Goal: Information Seeking & Learning: Check status

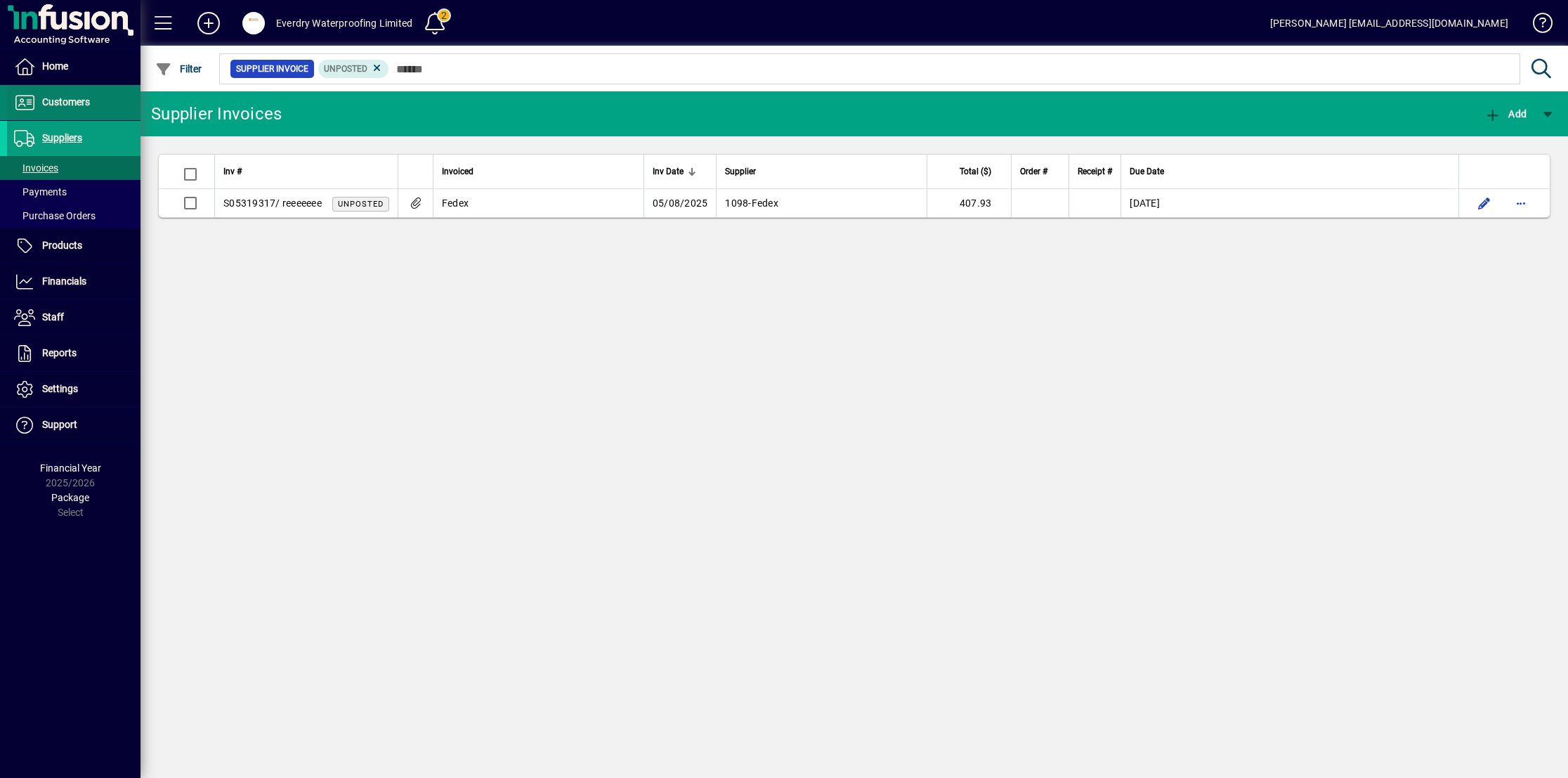
click at [81, 91] on span at bounding box center [74, 102] width 134 height 33
click at [104, 102] on span at bounding box center [74, 102] width 134 height 33
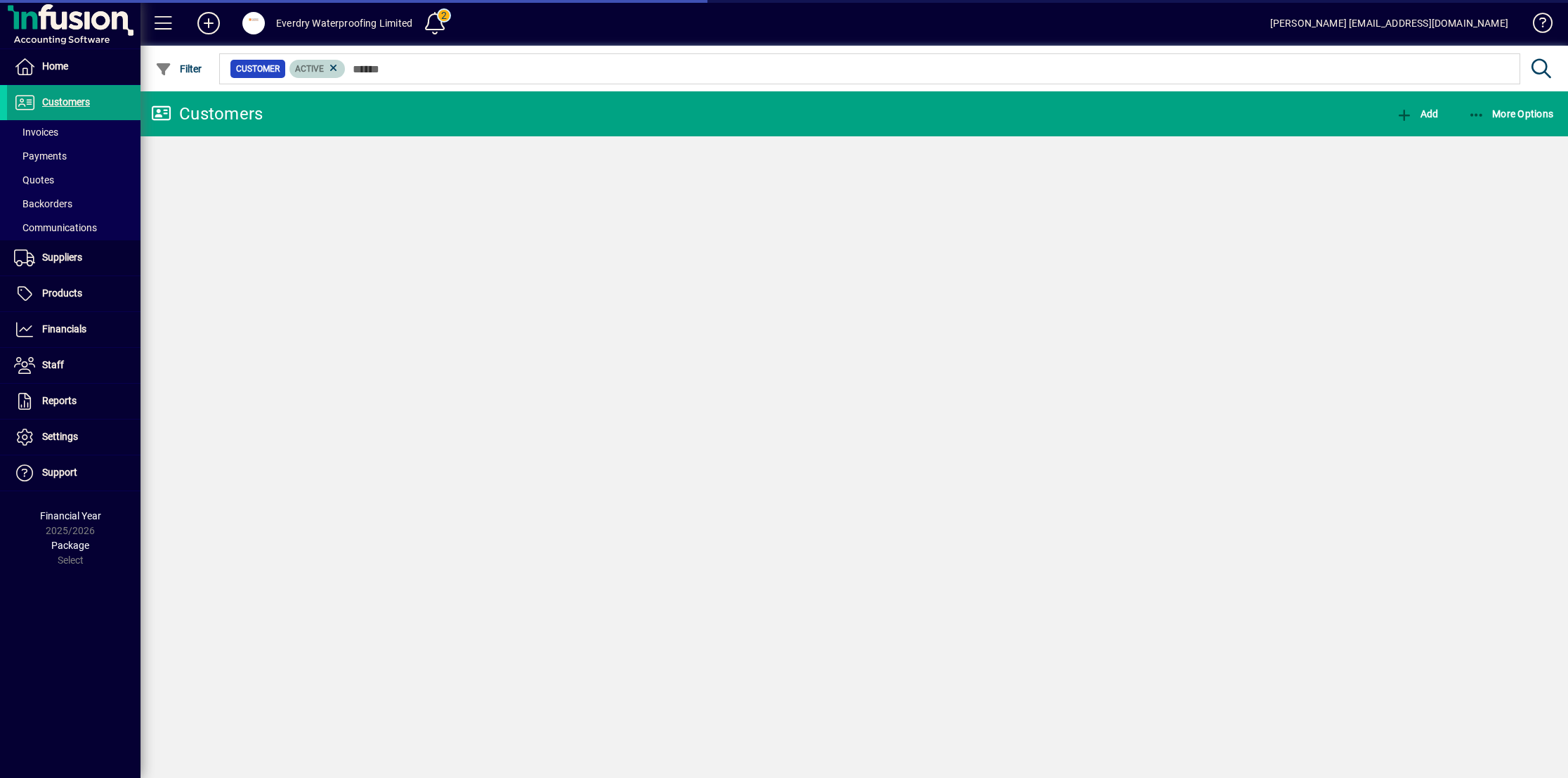
click at [335, 67] on icon at bounding box center [333, 67] width 12 height 12
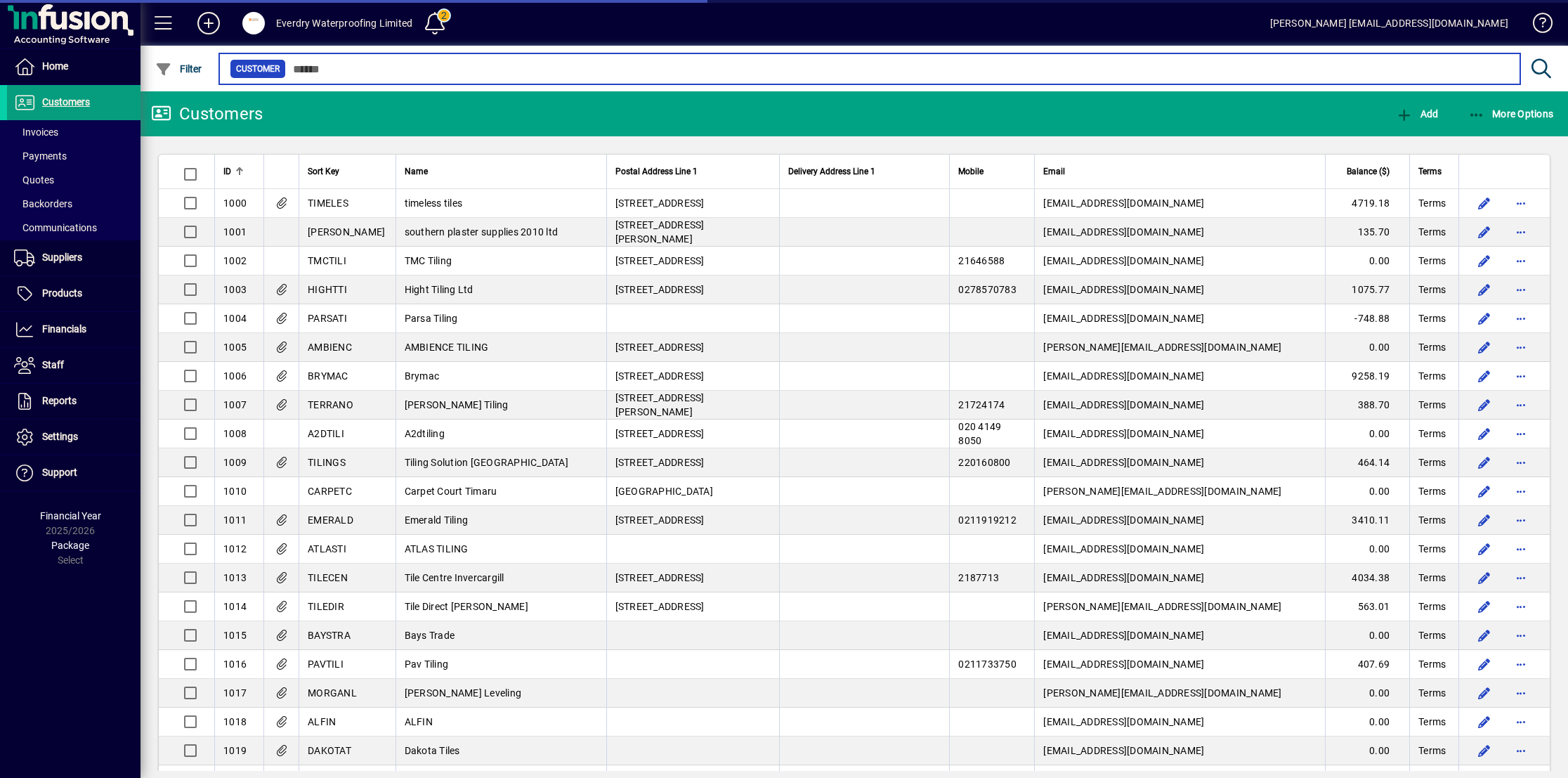
click at [330, 67] on input "text" at bounding box center [897, 68] width 1223 height 20
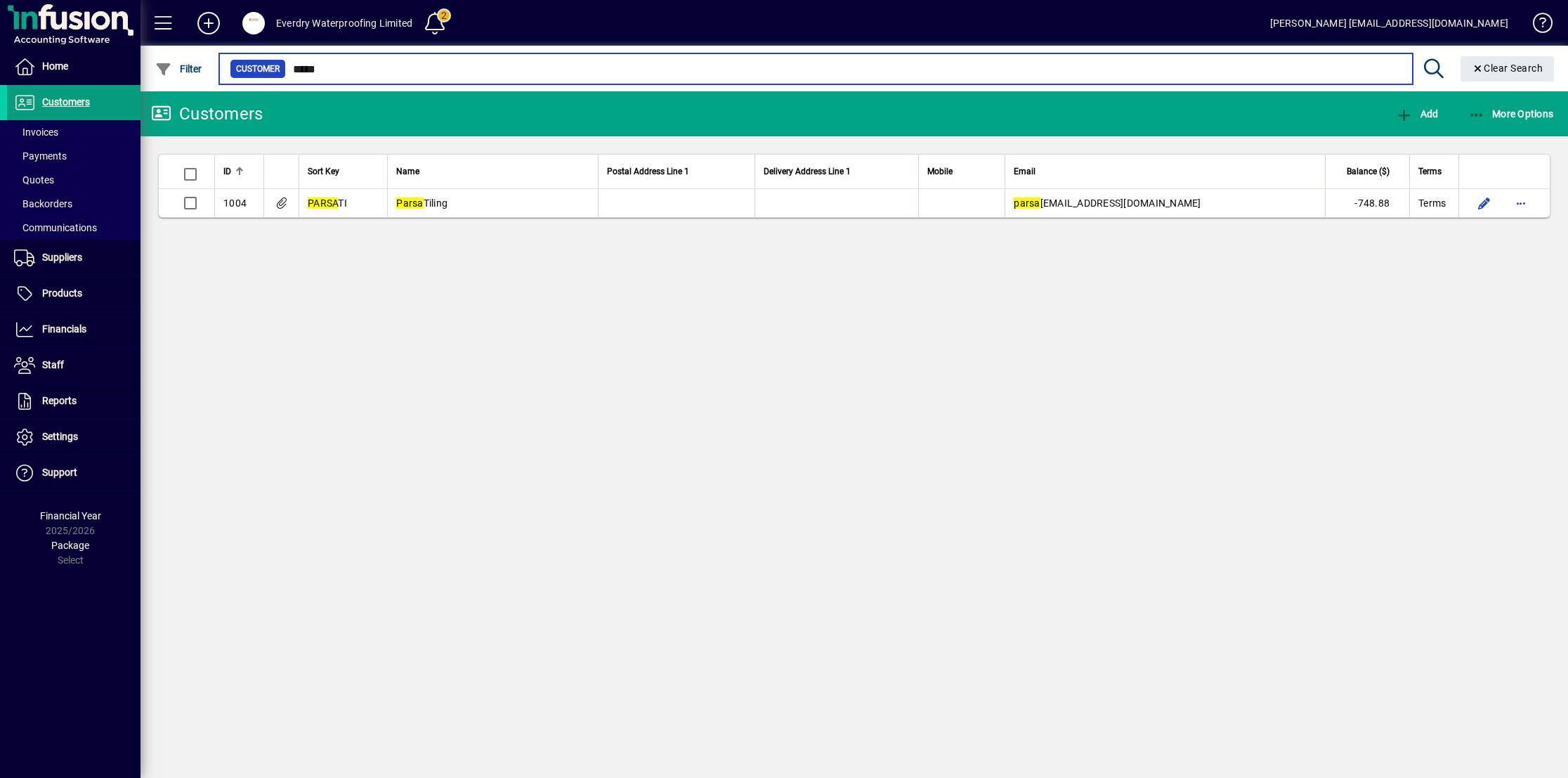
type input "*****"
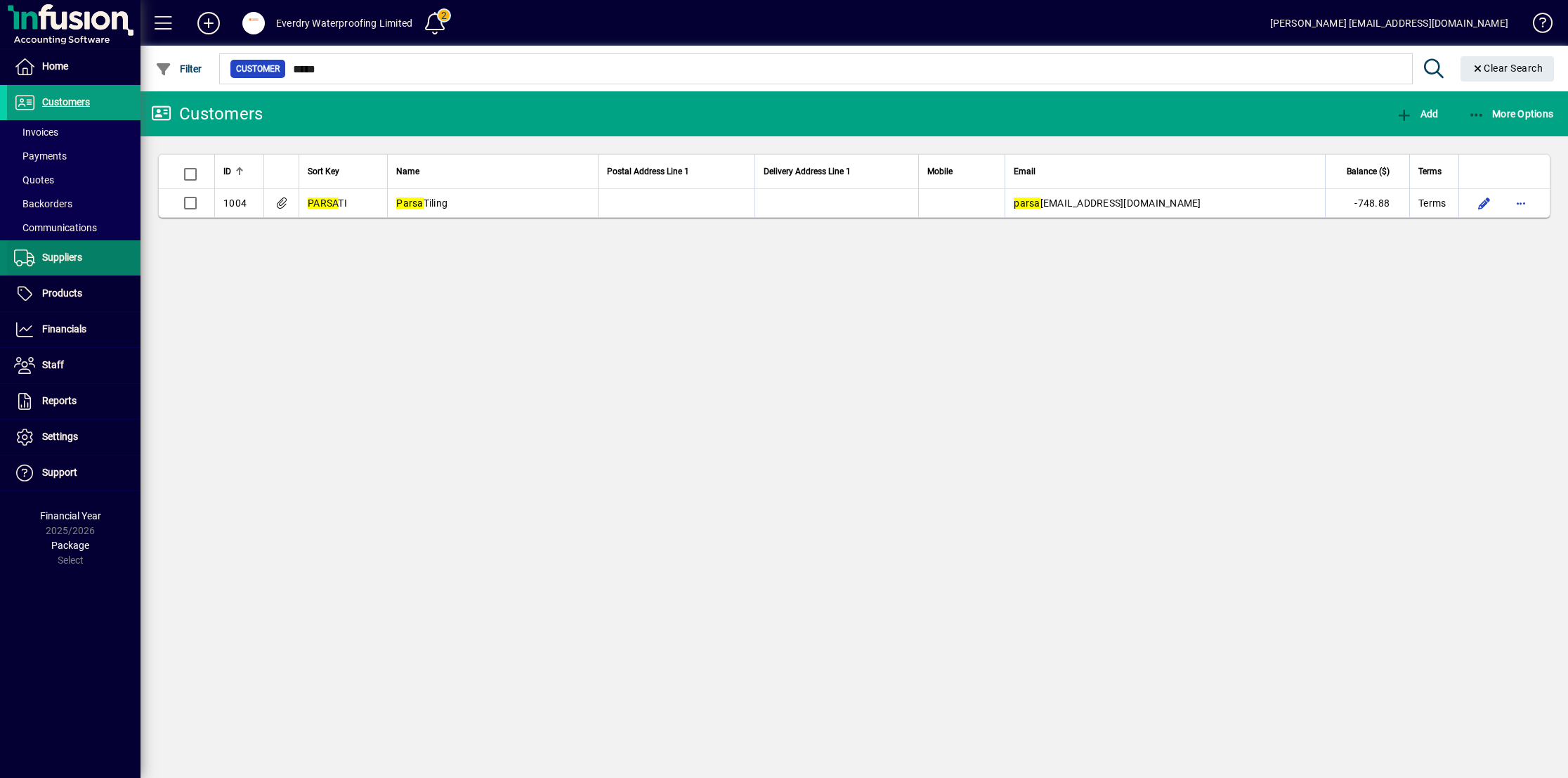
click at [99, 261] on span at bounding box center [74, 258] width 134 height 33
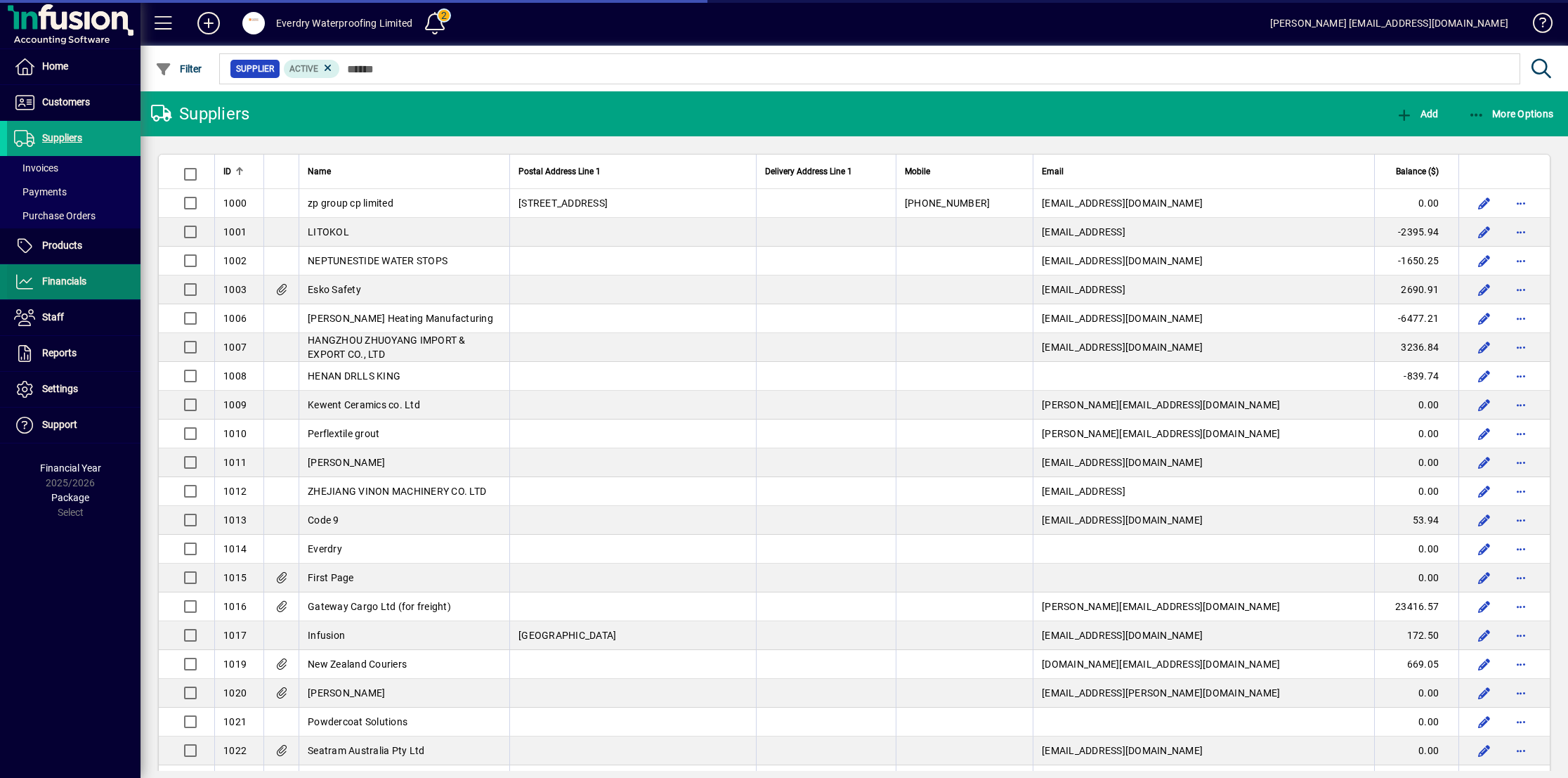
click at [104, 282] on span at bounding box center [74, 282] width 134 height 33
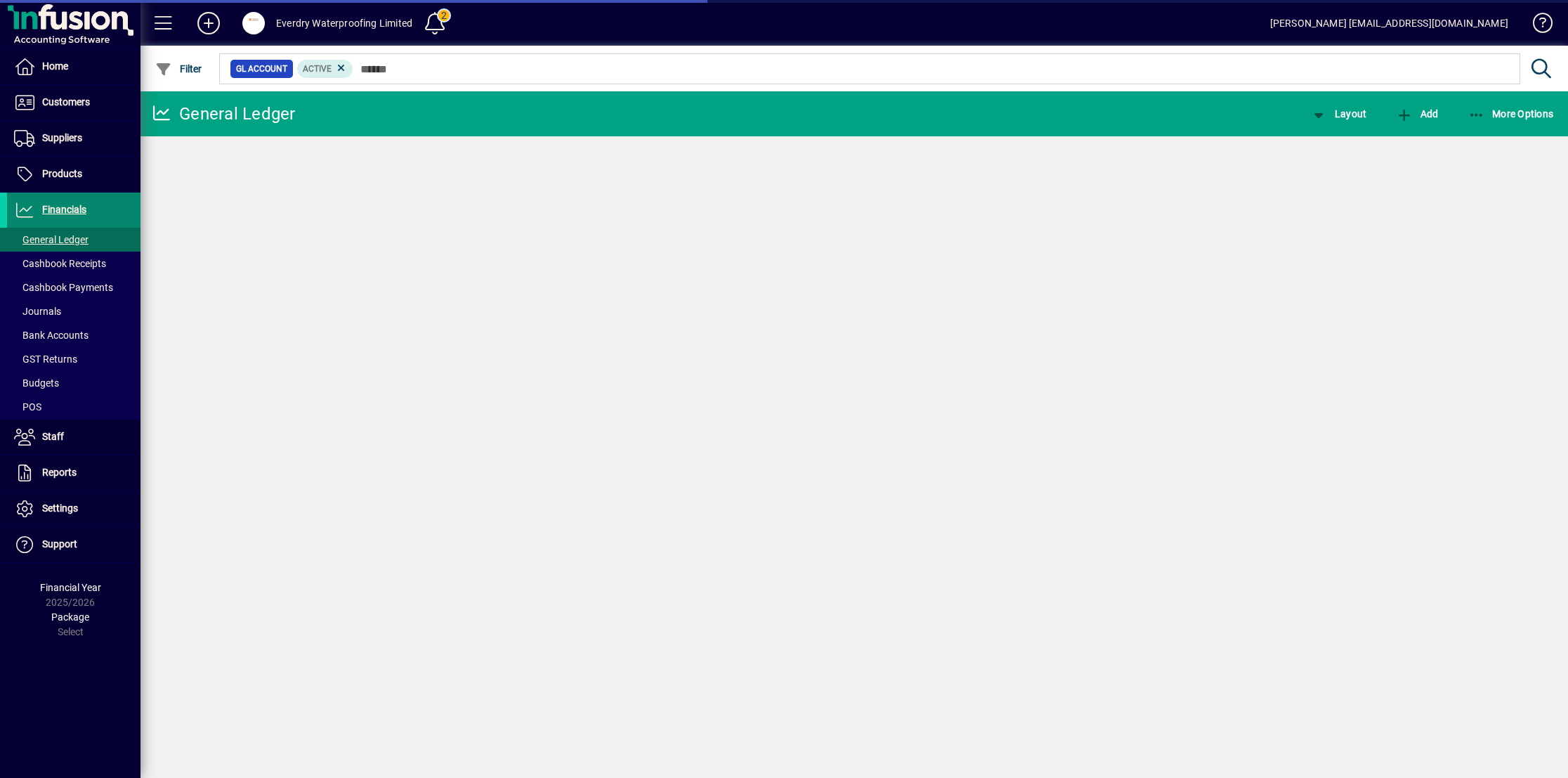
click at [70, 215] on span "Financials" at bounding box center [64, 209] width 44 height 11
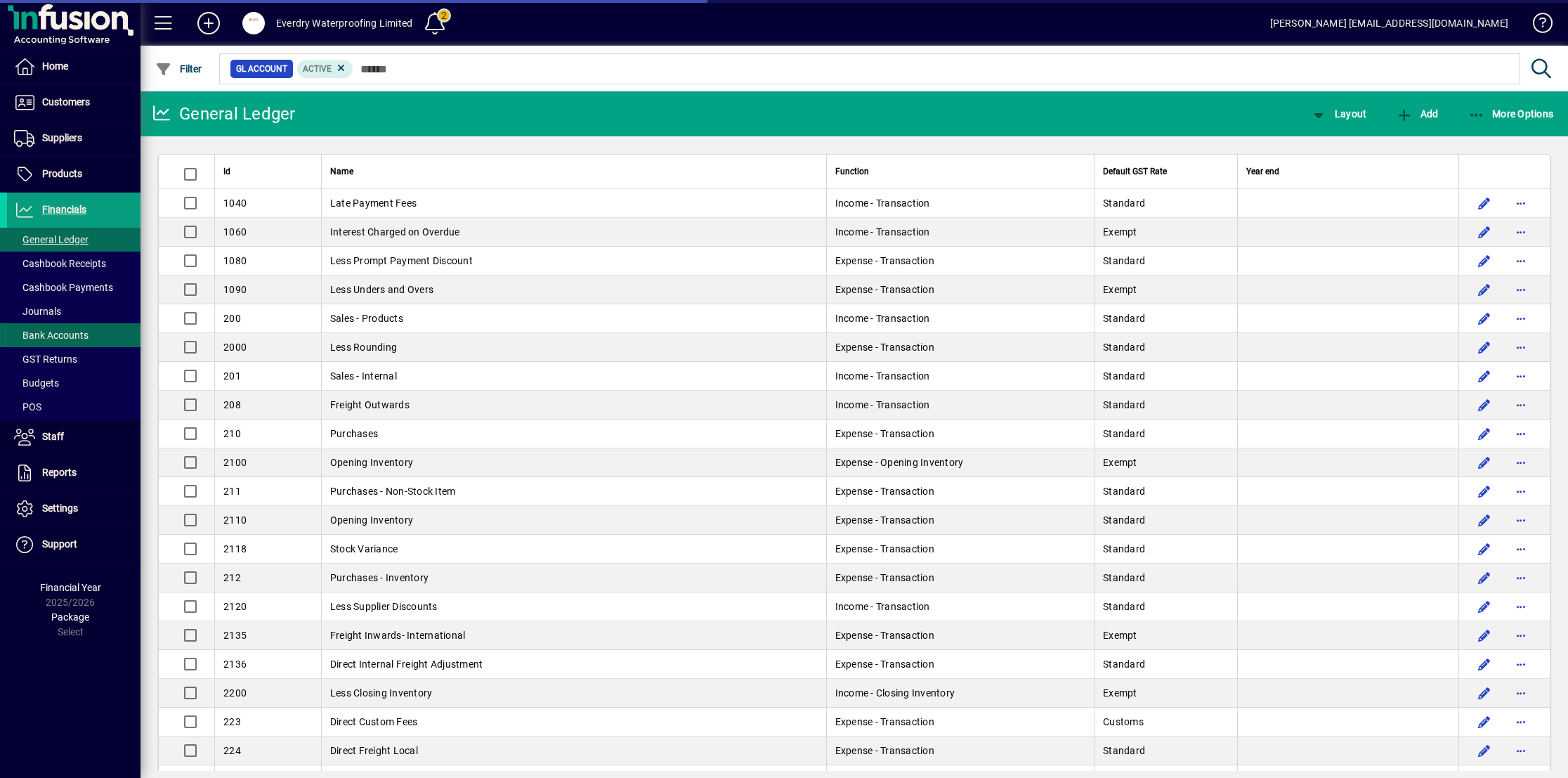
click at [102, 341] on span at bounding box center [74, 335] width 134 height 33
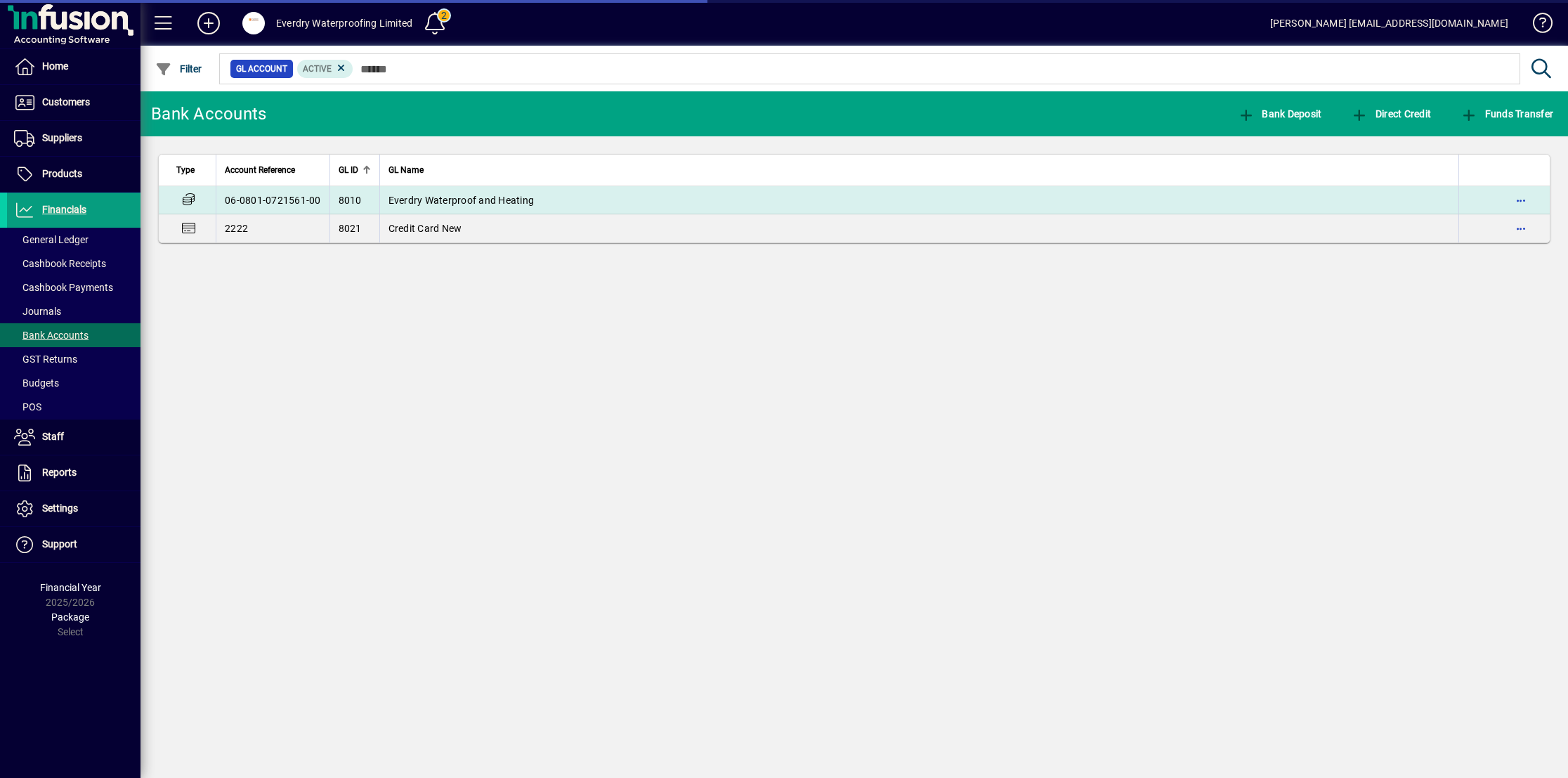
click at [509, 198] on span "Everdry Waterproof and Heating" at bounding box center [461, 200] width 146 height 11
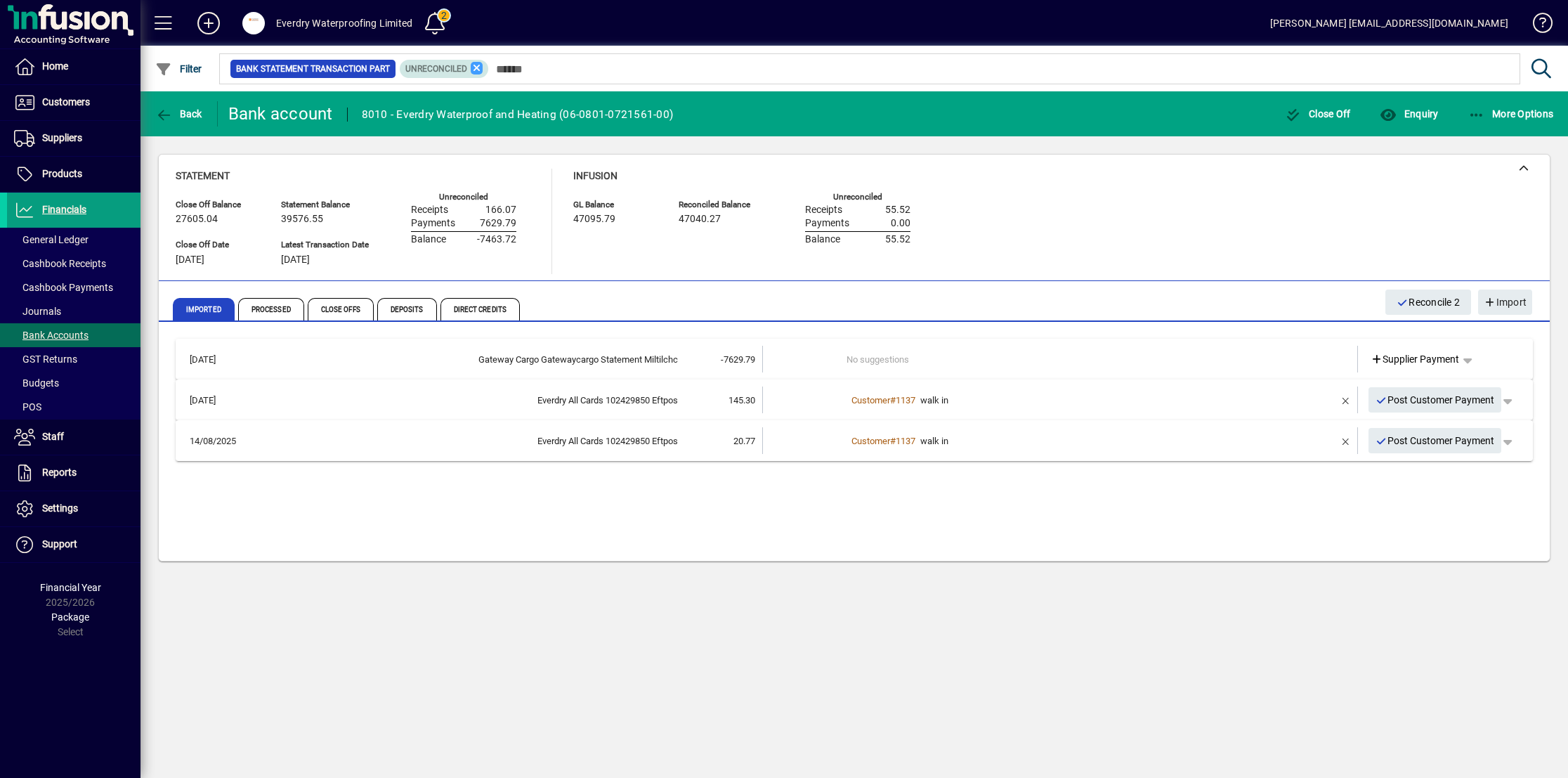
click at [473, 63] on icon at bounding box center [477, 67] width 12 height 12
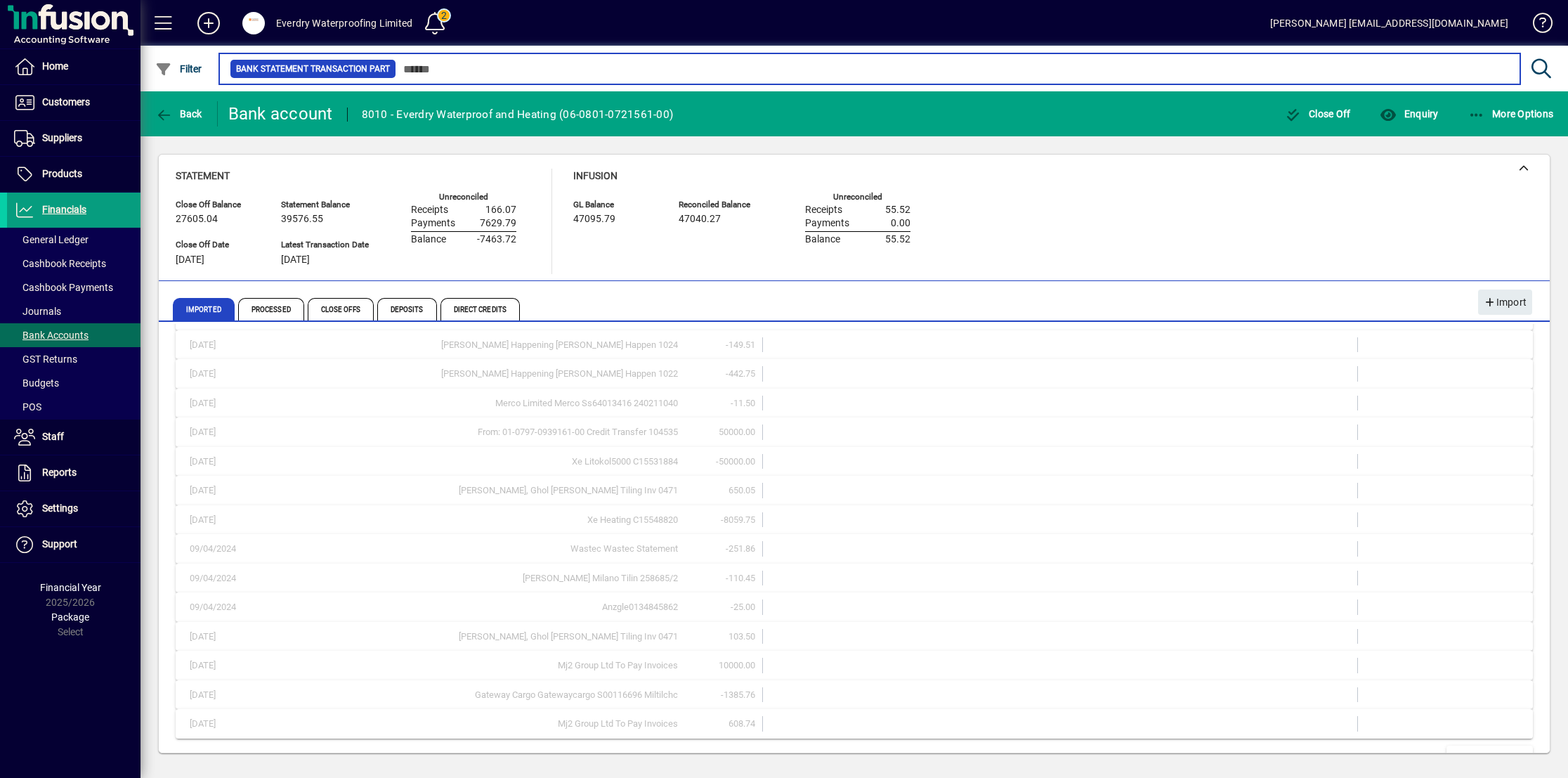
scroll to position [217, 0]
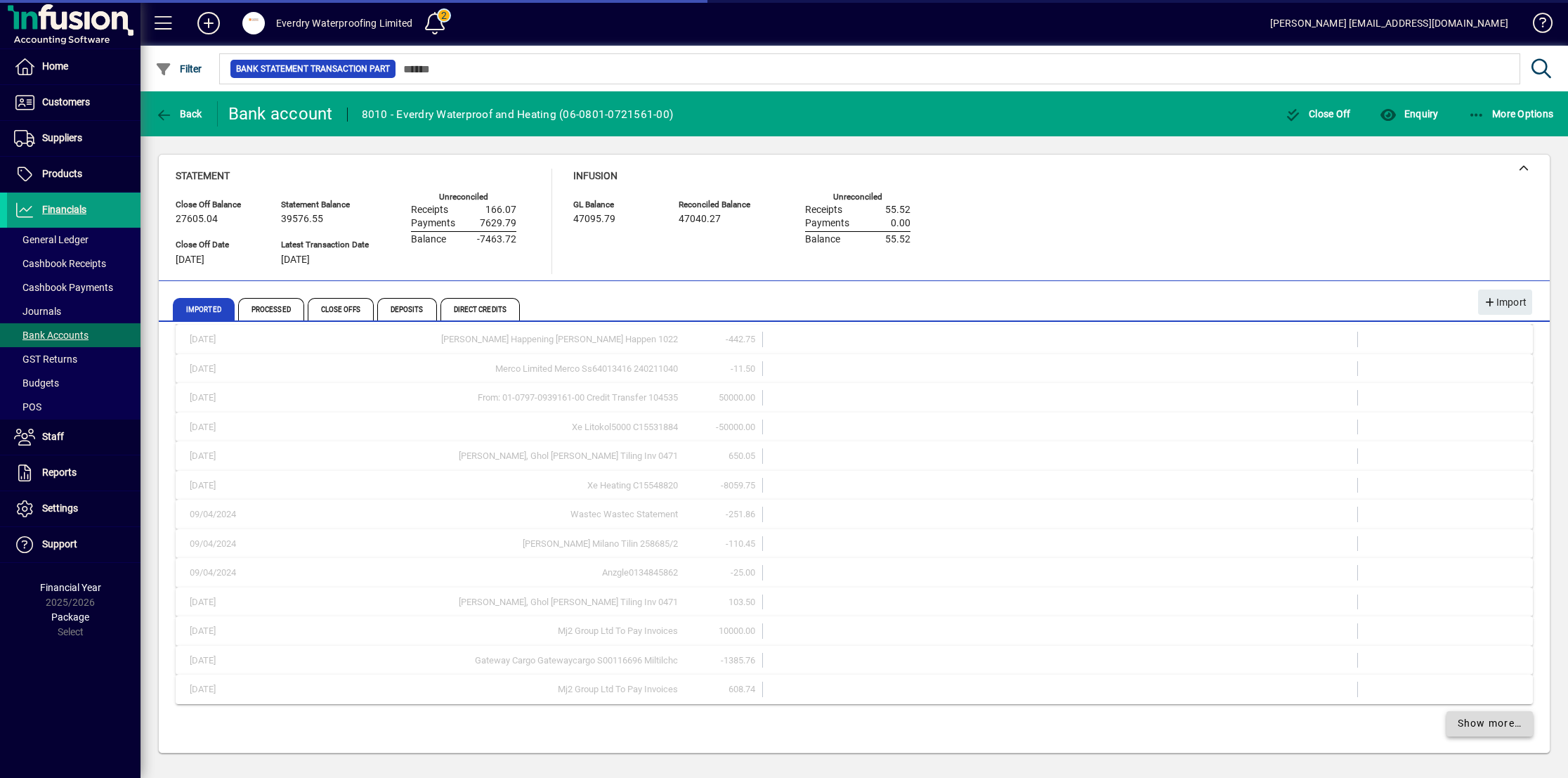
click at [1478, 721] on span "Show more…" at bounding box center [1490, 723] width 65 height 15
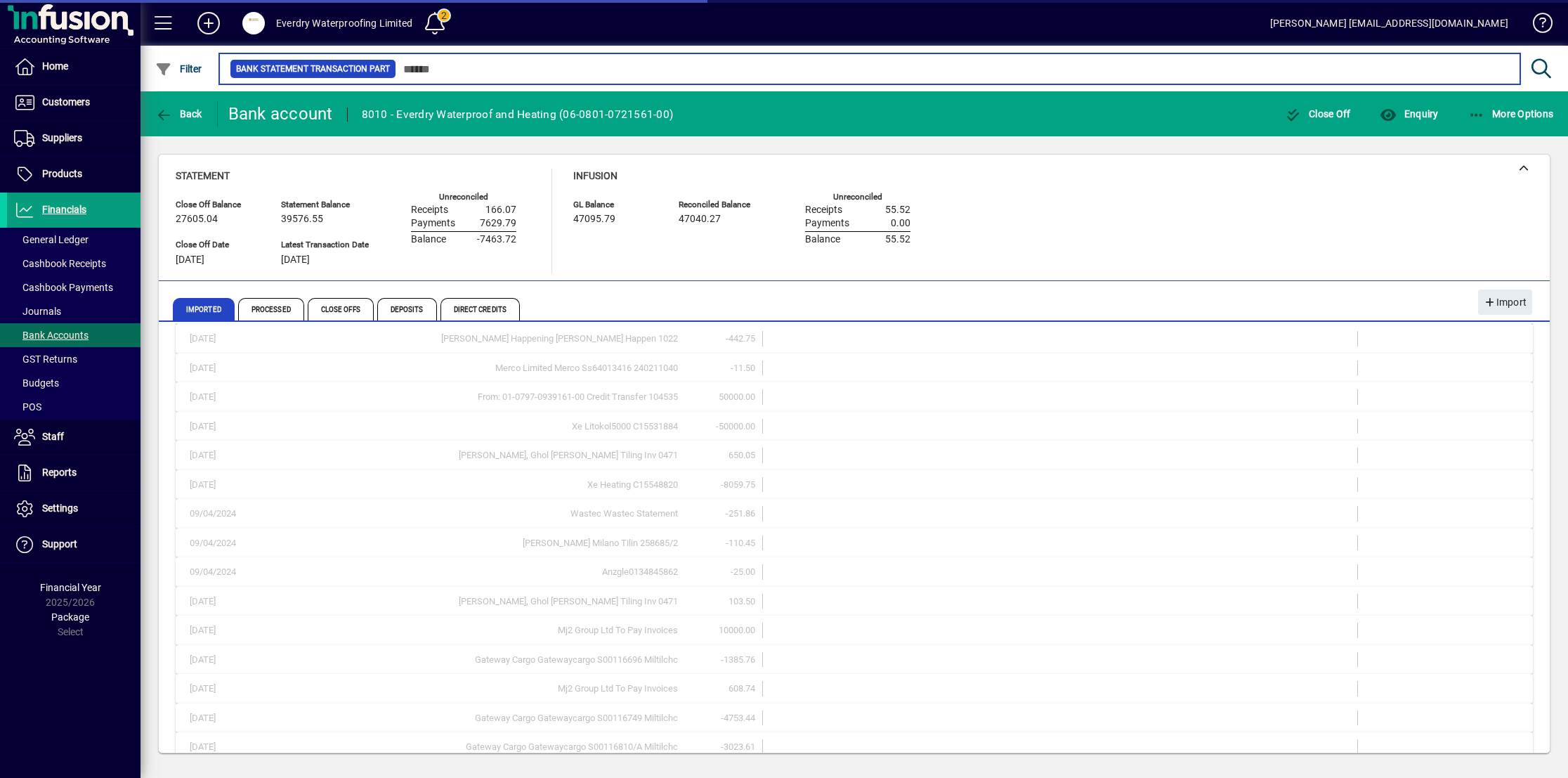
scroll to position [800, 0]
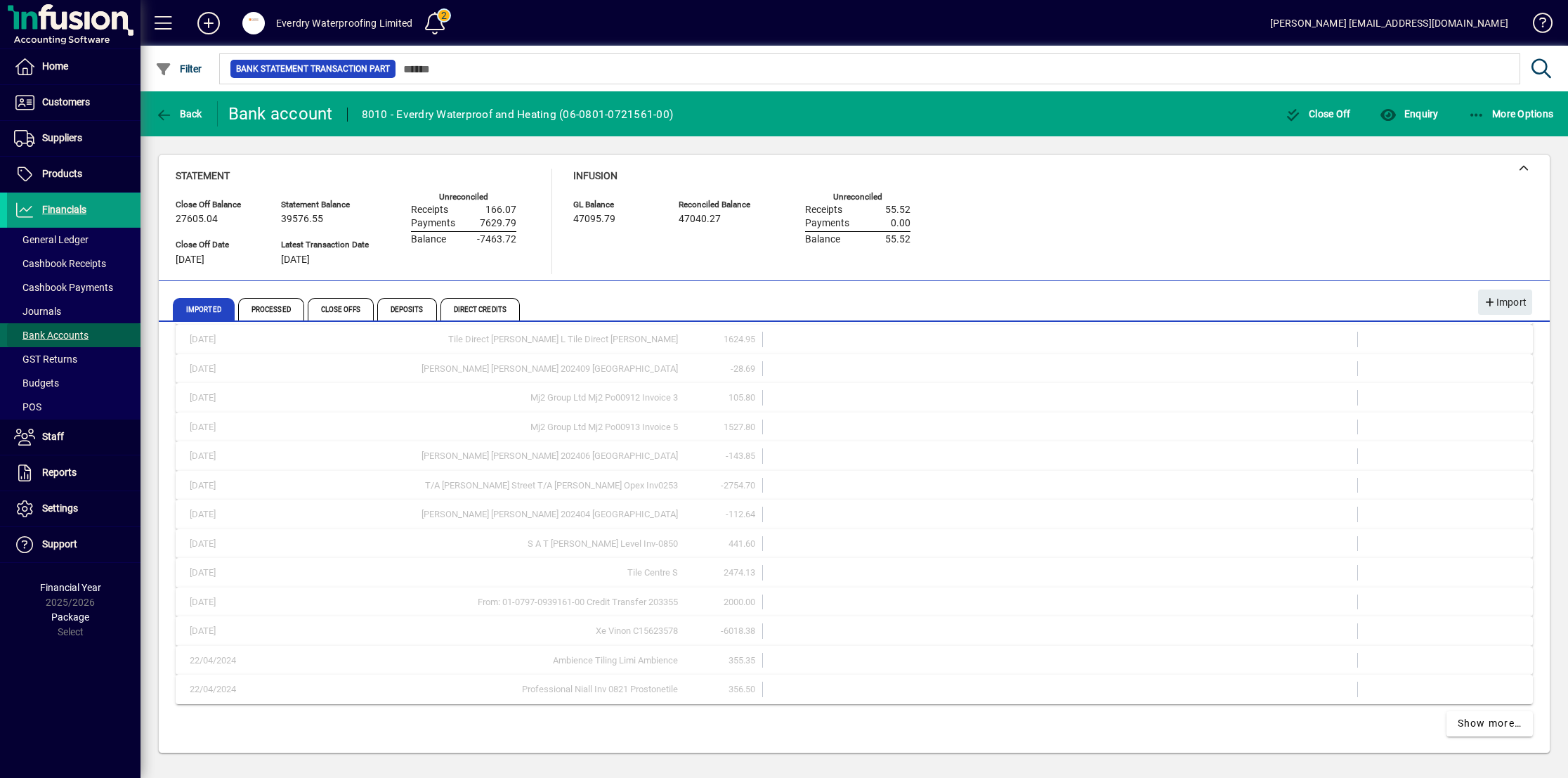
click at [57, 332] on span "Bank Accounts" at bounding box center [51, 335] width 75 height 11
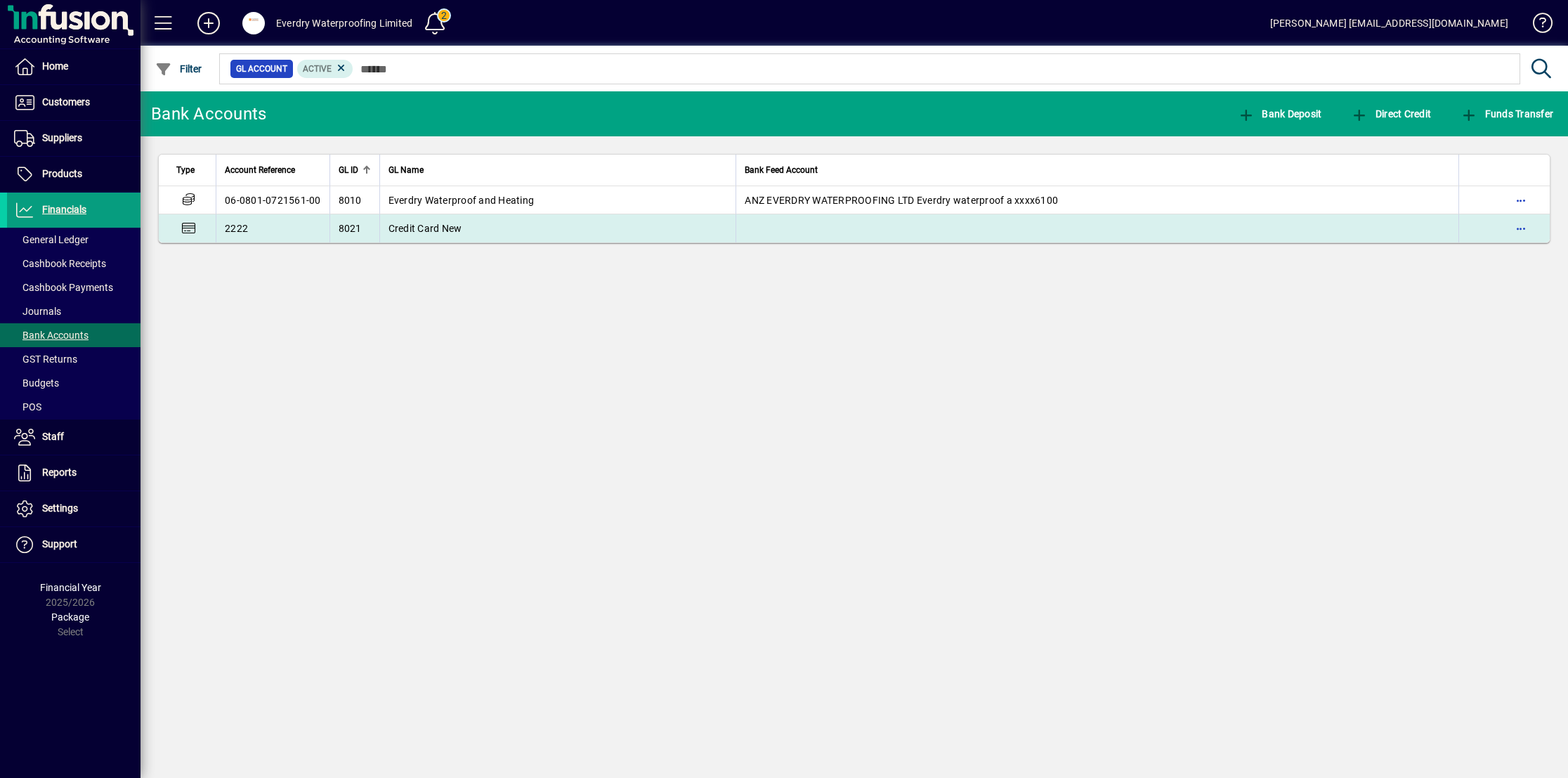
click at [501, 219] on td "Credit Card New" at bounding box center [558, 228] width 357 height 28
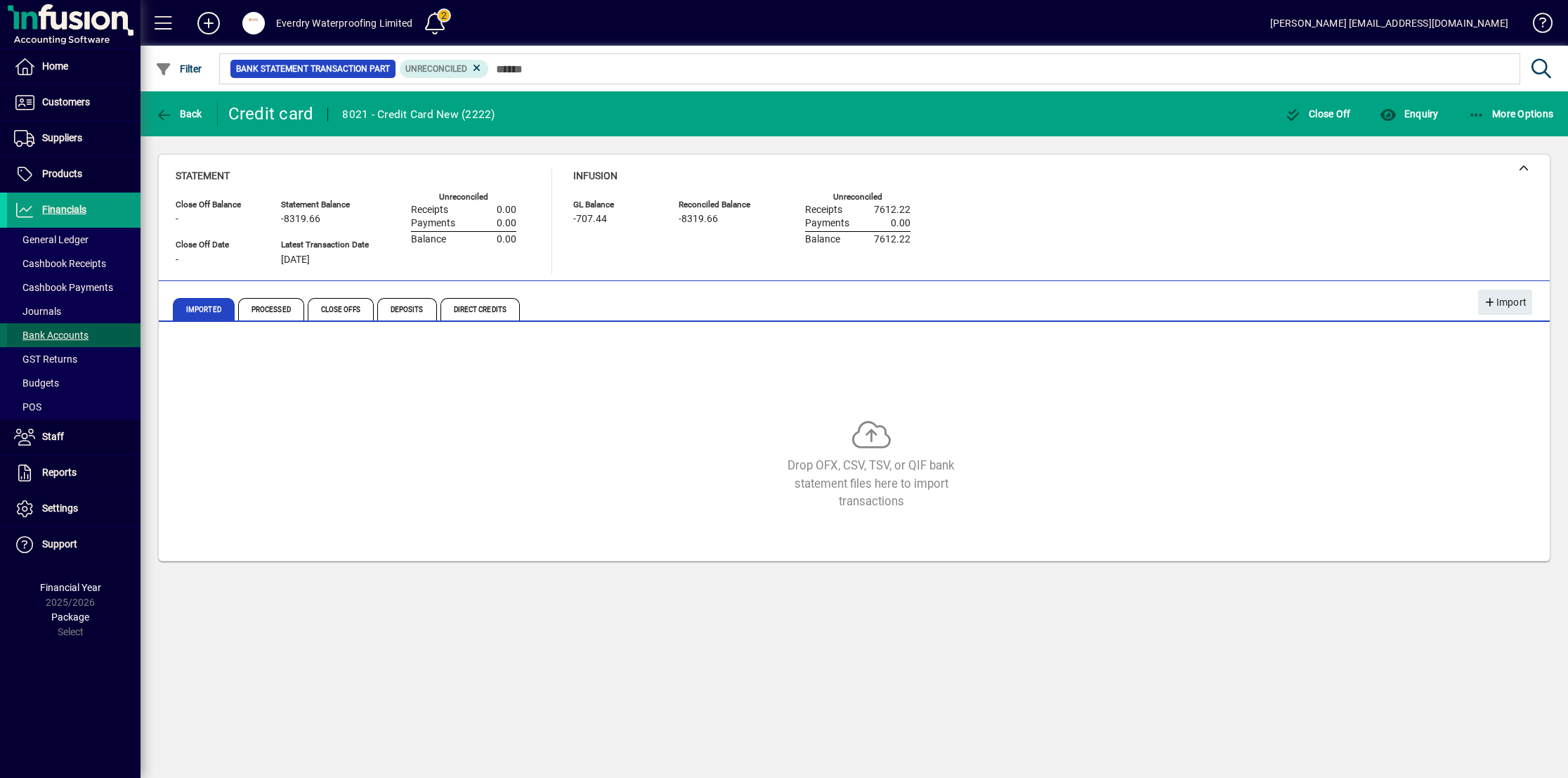
click at [78, 330] on span "Bank Accounts" at bounding box center [51, 335] width 75 height 11
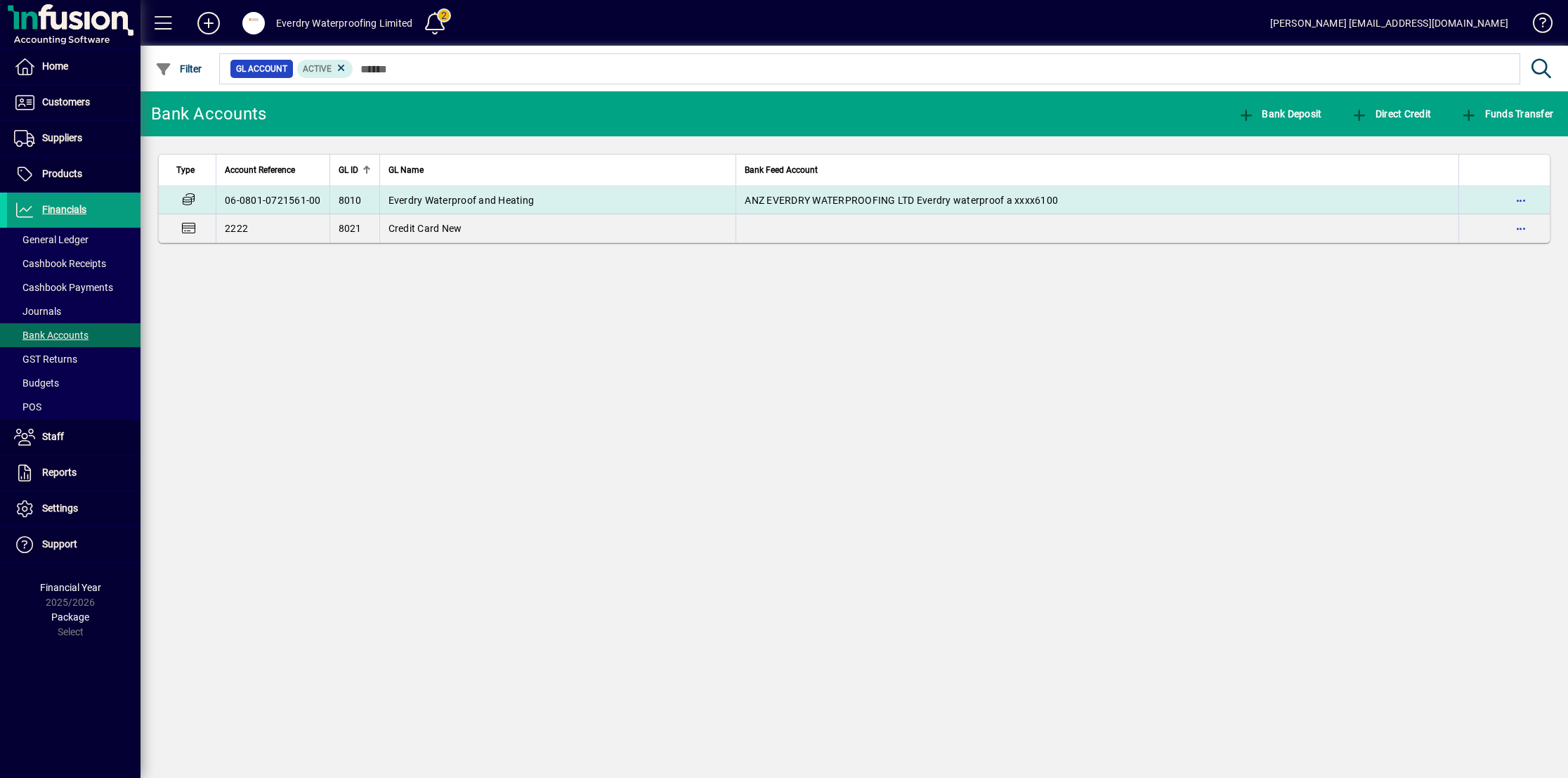
click at [430, 187] on td "Everdry Waterproof and Heating" at bounding box center [558, 200] width 357 height 28
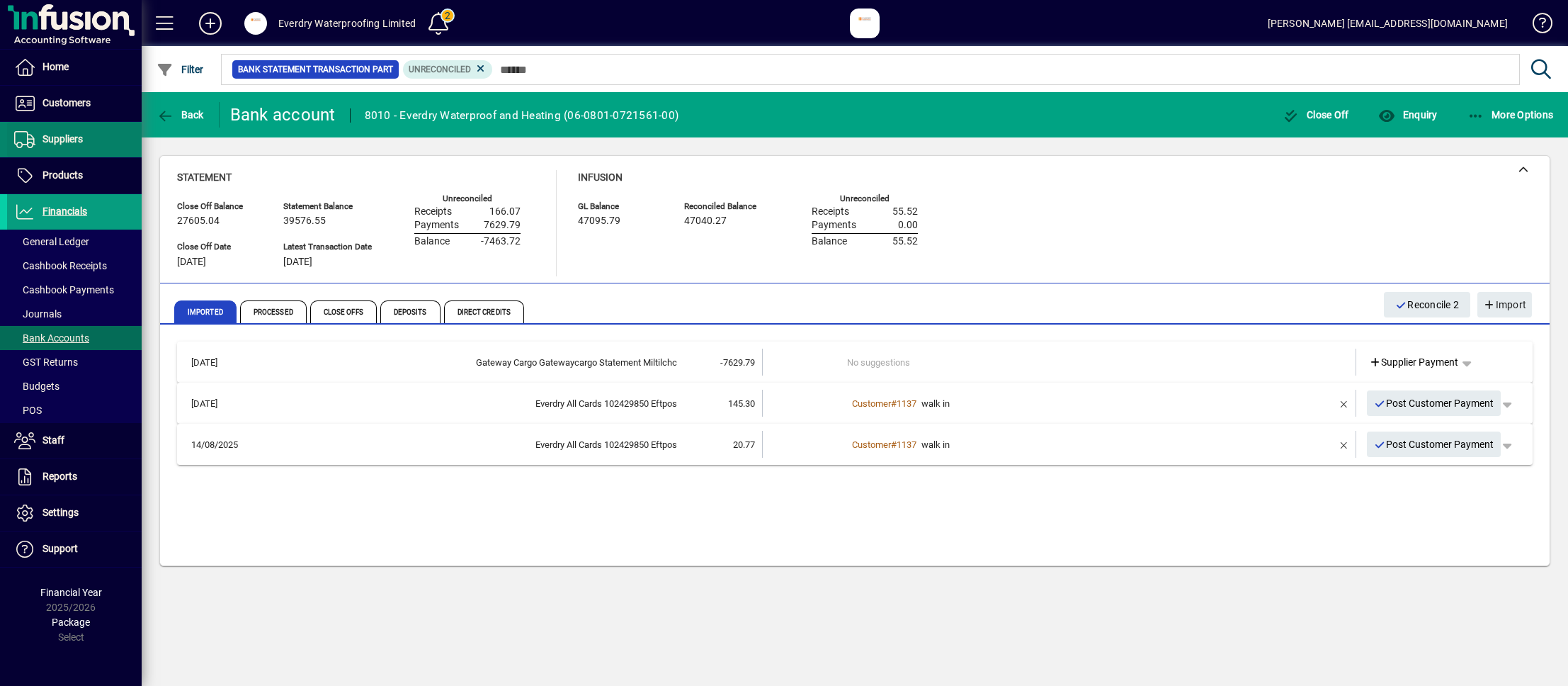
click at [94, 146] on span at bounding box center [75, 139] width 135 height 34
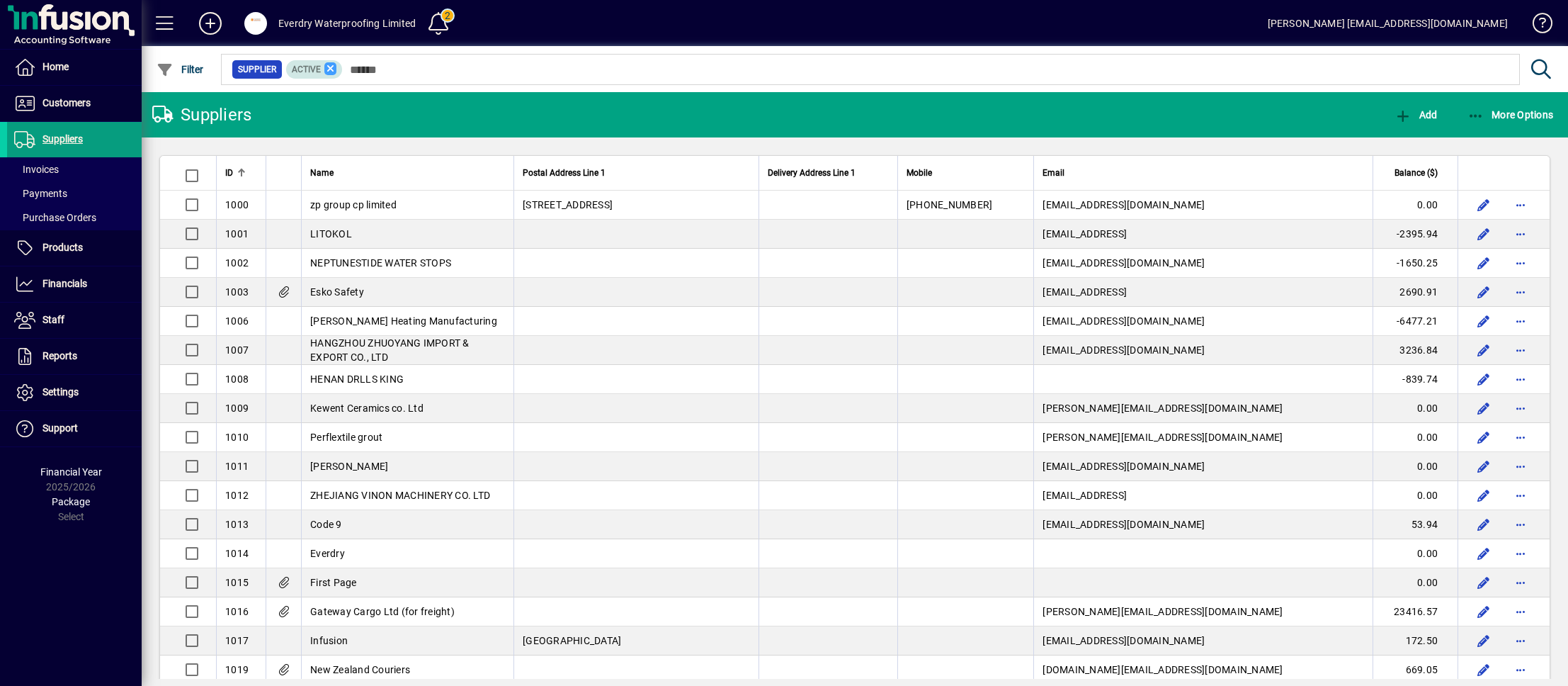
click at [332, 72] on icon at bounding box center [330, 68] width 12 height 12
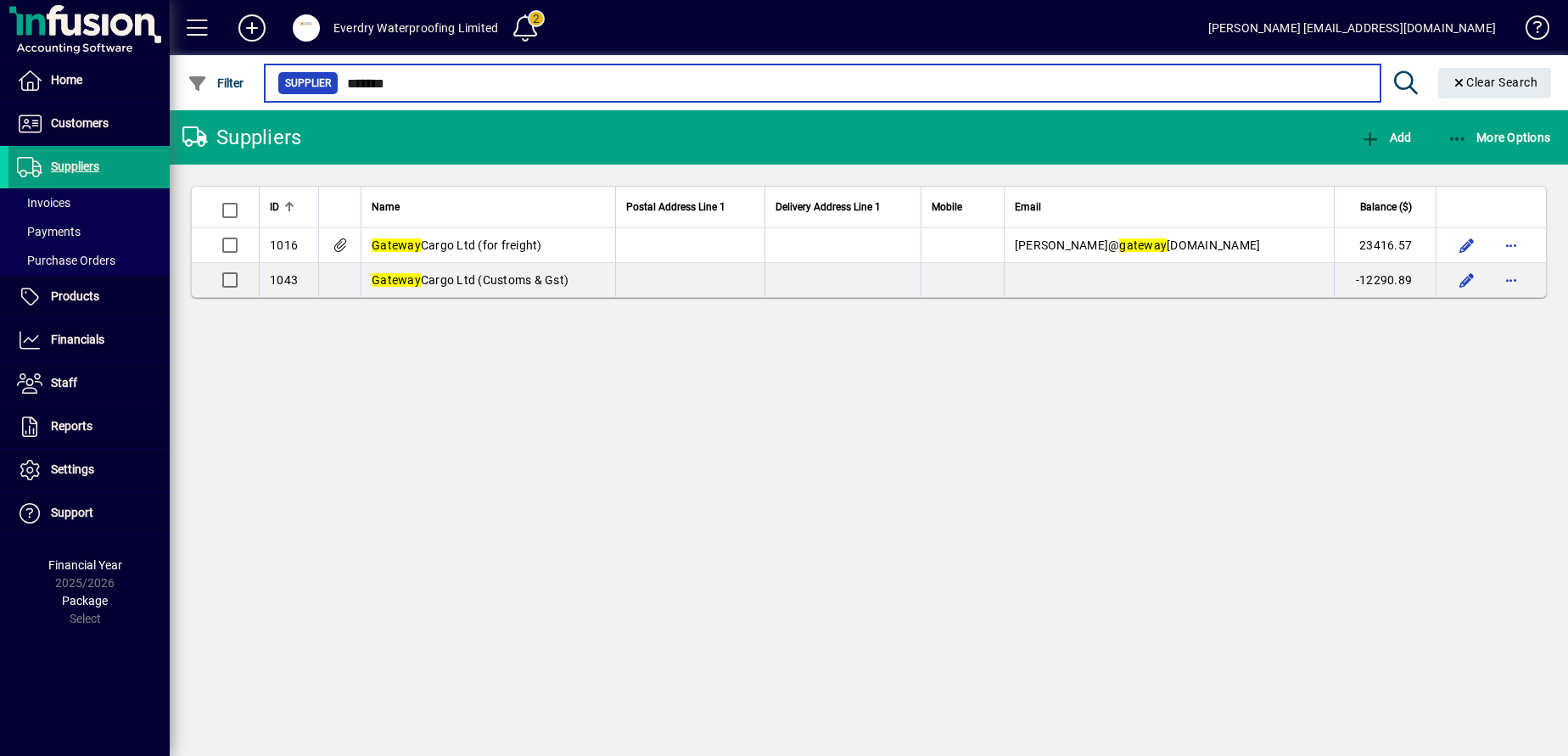
type input "*******"
